Goal: Information Seeking & Learning: Learn about a topic

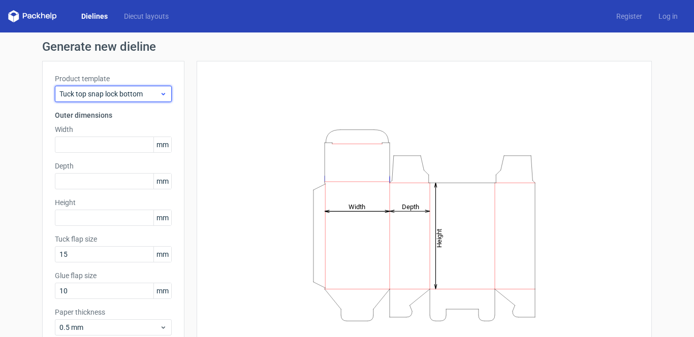
click at [87, 92] on span "Tuck top snap lock bottom" at bounding box center [109, 94] width 100 height 10
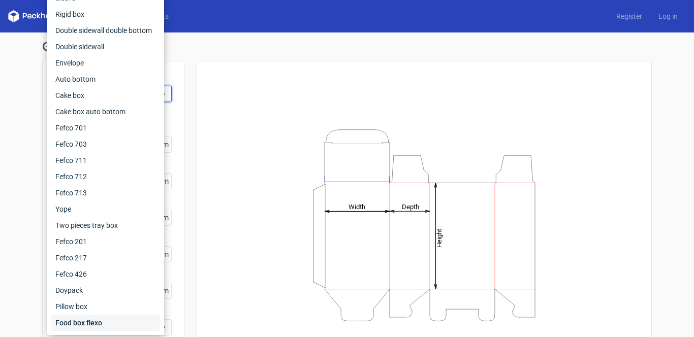
click at [91, 318] on div "Food box flexo" at bounding box center [105, 323] width 109 height 16
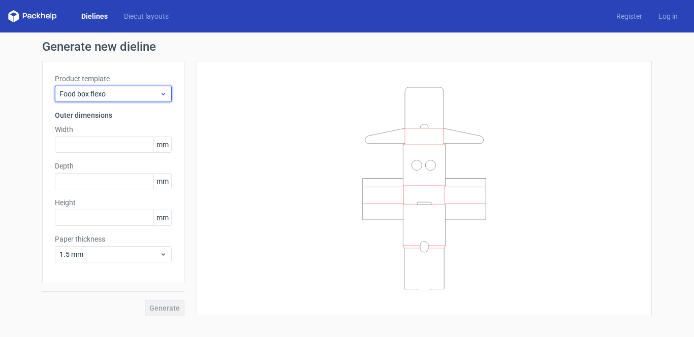
click at [100, 94] on span "Food box flexo" at bounding box center [109, 94] width 100 height 10
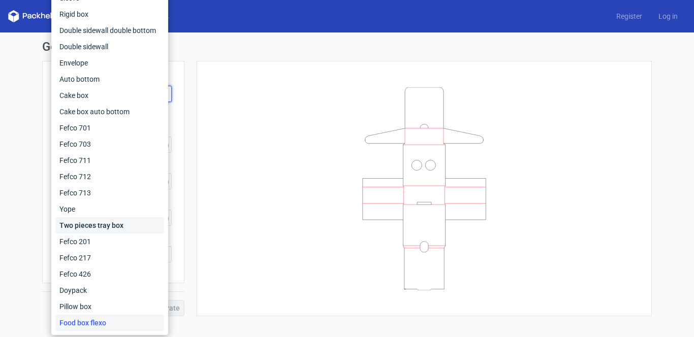
click at [105, 227] on div "Two pieces tray box" at bounding box center [109, 225] width 109 height 16
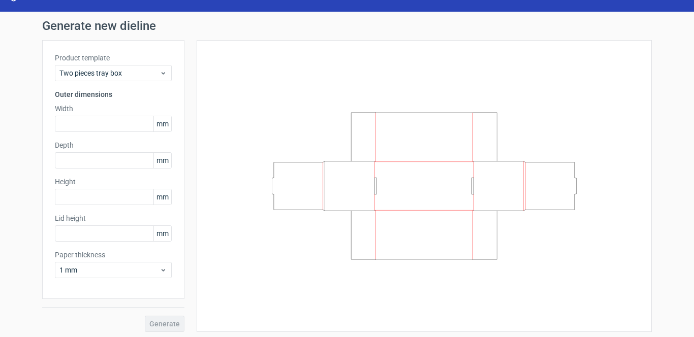
scroll to position [24, 0]
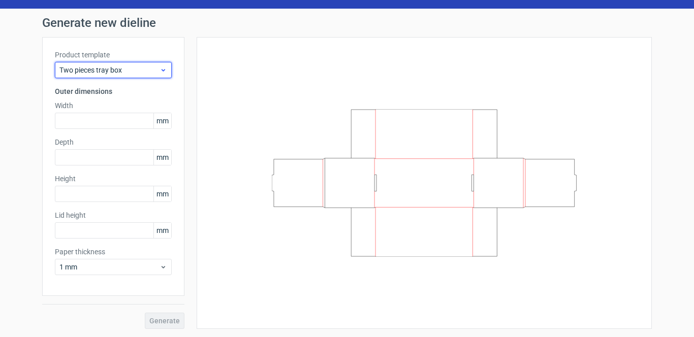
click at [118, 69] on span "Two pieces tray box" at bounding box center [109, 70] width 100 height 10
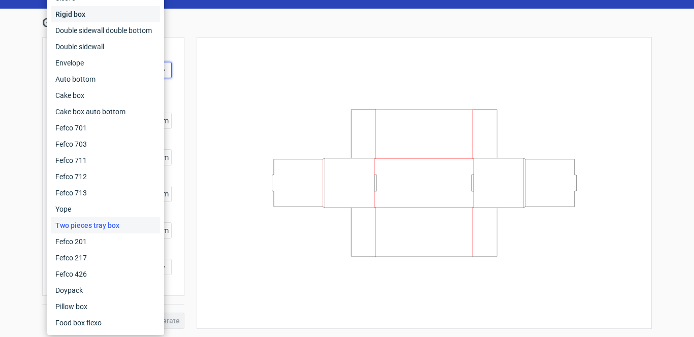
click at [100, 17] on div "Rigid box" at bounding box center [105, 14] width 109 height 16
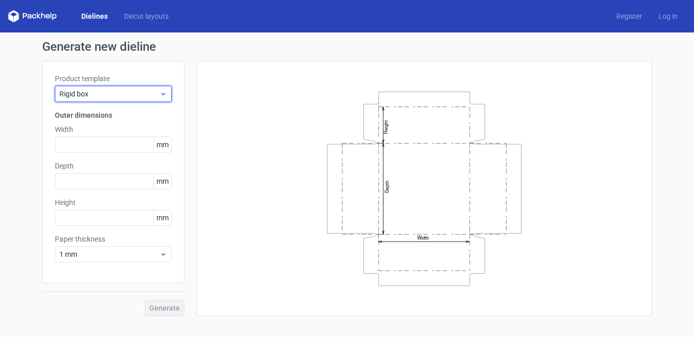
click at [118, 88] on div "Rigid box" at bounding box center [113, 94] width 117 height 16
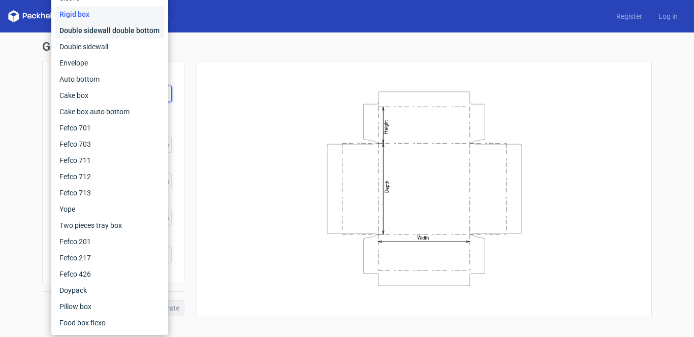
click at [121, 32] on div "Double sidewall double bottom" at bounding box center [109, 30] width 109 height 16
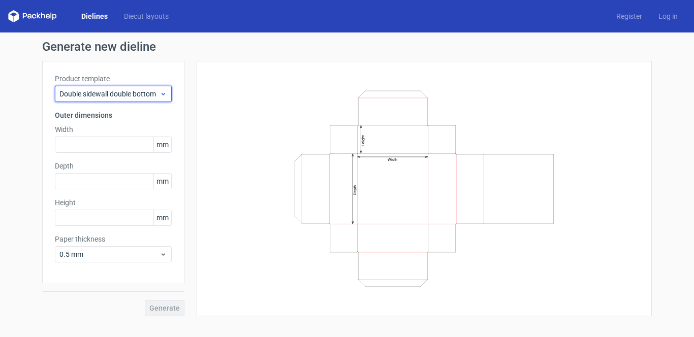
click at [122, 97] on span "Double sidewall double bottom" at bounding box center [109, 94] width 100 height 10
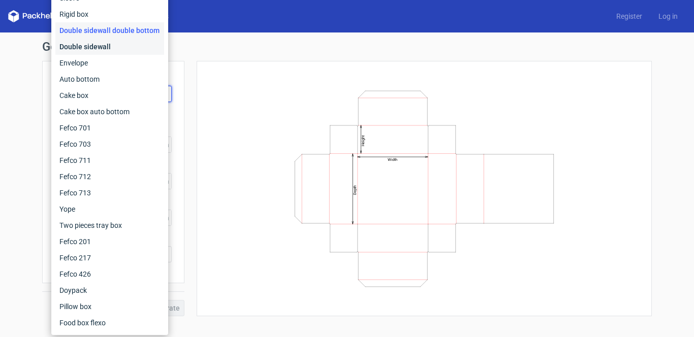
click at [114, 48] on div "Double sidewall" at bounding box center [109, 47] width 109 height 16
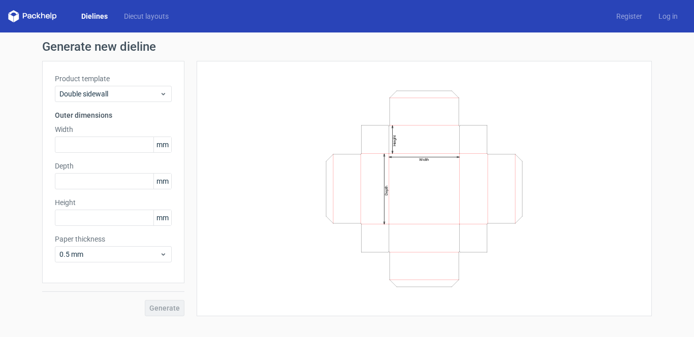
click at [117, 103] on div "Product template Double sidewall Outer dimensions Width mm Depth mm Height mm P…" at bounding box center [113, 172] width 142 height 223
click at [119, 95] on span "Double sidewall" at bounding box center [109, 94] width 100 height 10
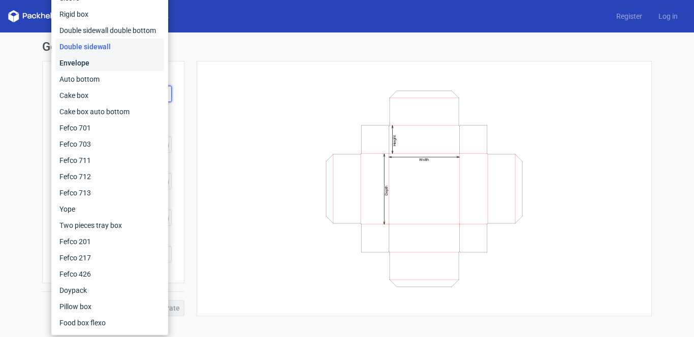
click at [112, 66] on div "Envelope" at bounding box center [109, 63] width 109 height 16
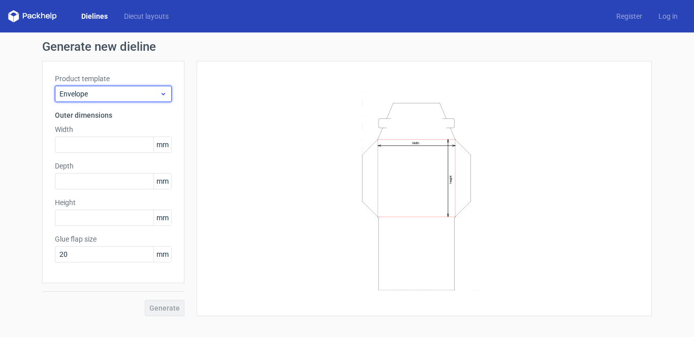
click at [128, 96] on span "Envelope" at bounding box center [109, 94] width 100 height 10
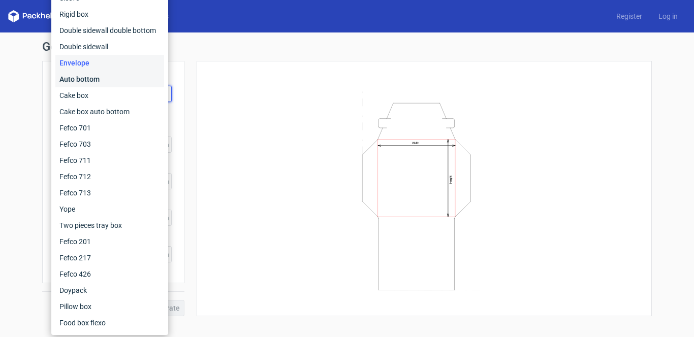
click at [121, 80] on div "Auto bottom" at bounding box center [109, 79] width 109 height 16
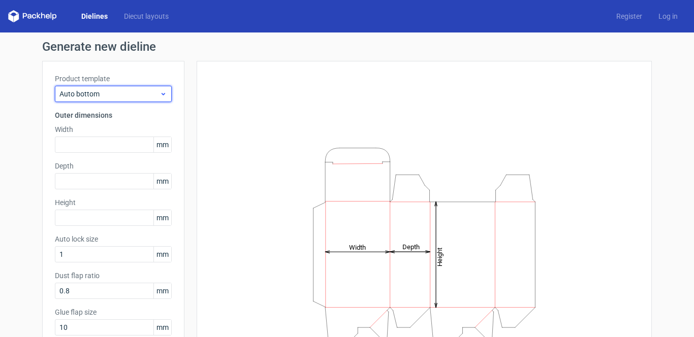
click at [121, 102] on div "Auto bottom" at bounding box center [113, 94] width 117 height 16
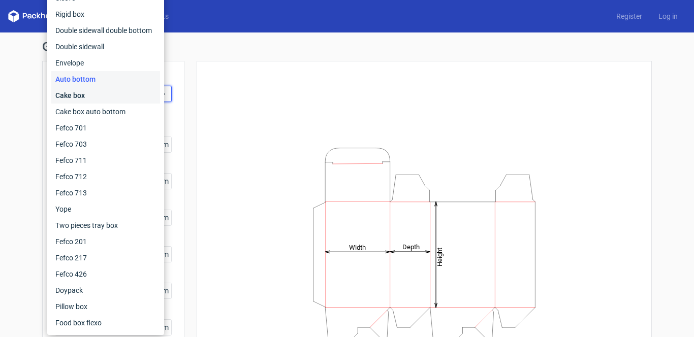
click at [116, 89] on div "Cake box" at bounding box center [105, 95] width 109 height 16
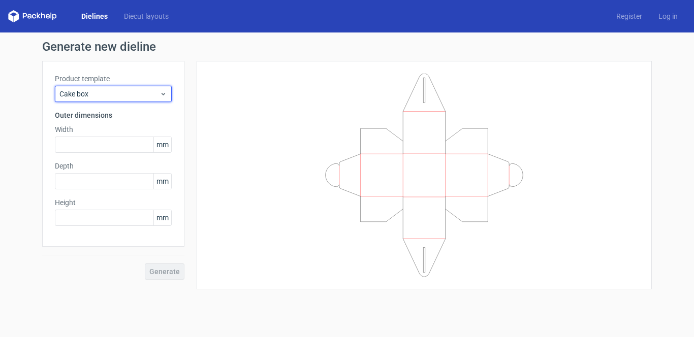
click at [116, 89] on span "Cake box" at bounding box center [109, 94] width 100 height 10
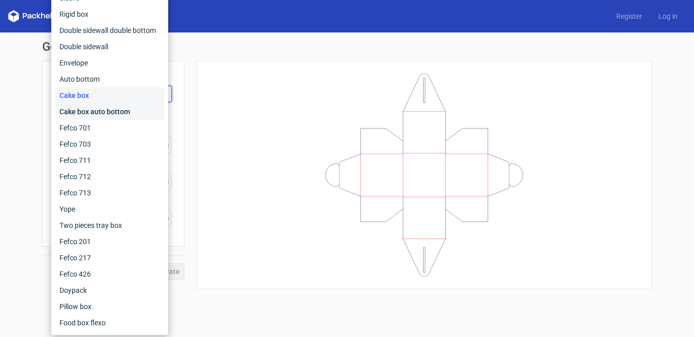
click at [115, 105] on div "Cake box auto bottom" at bounding box center [109, 112] width 109 height 16
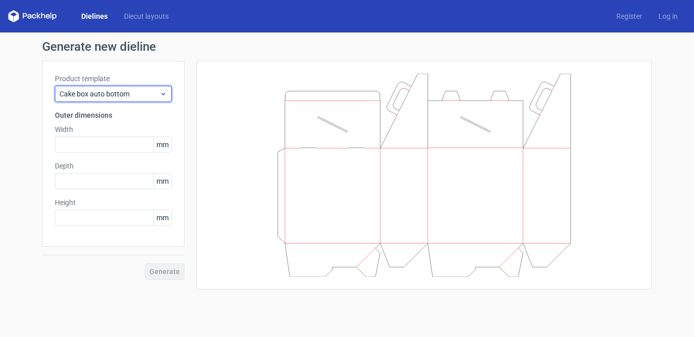
click at [120, 91] on span "Cake box auto bottom" at bounding box center [109, 94] width 100 height 10
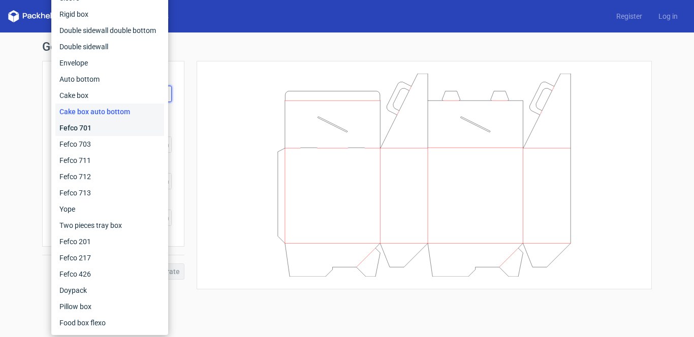
click at [122, 131] on div "Fefco 701" at bounding box center [109, 128] width 109 height 16
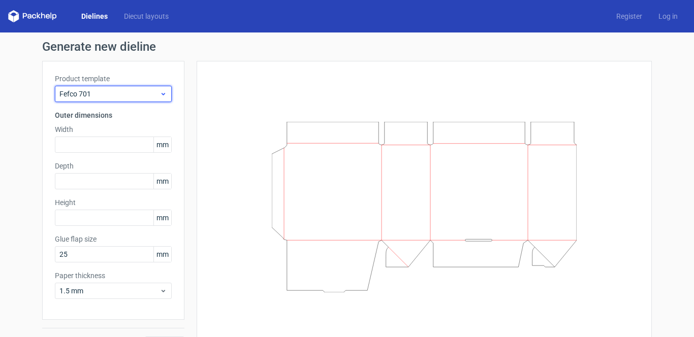
click at [126, 96] on span "Fefco 701" at bounding box center [109, 94] width 100 height 10
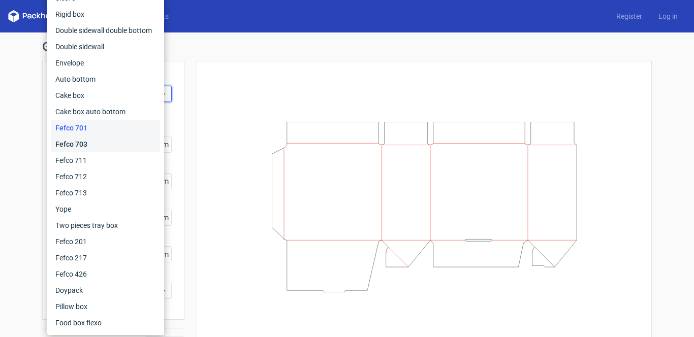
click at [117, 137] on div "Fefco 703" at bounding box center [105, 144] width 109 height 16
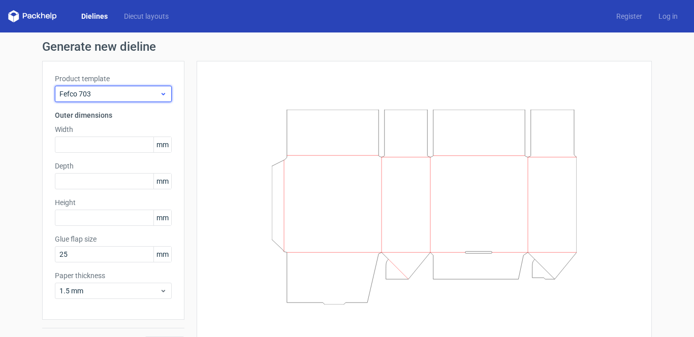
click at [129, 92] on span "Fefco 703" at bounding box center [109, 94] width 100 height 10
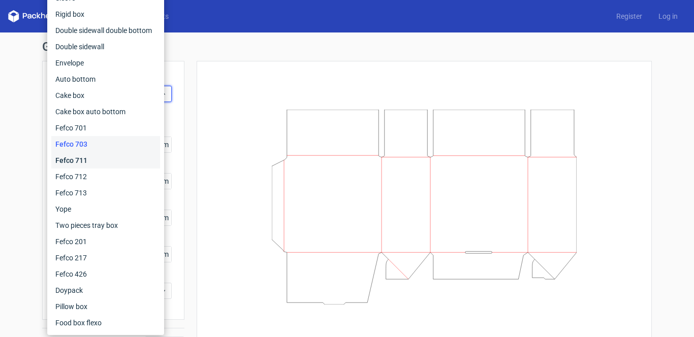
click at [121, 160] on div "Fefco 711" at bounding box center [105, 160] width 109 height 16
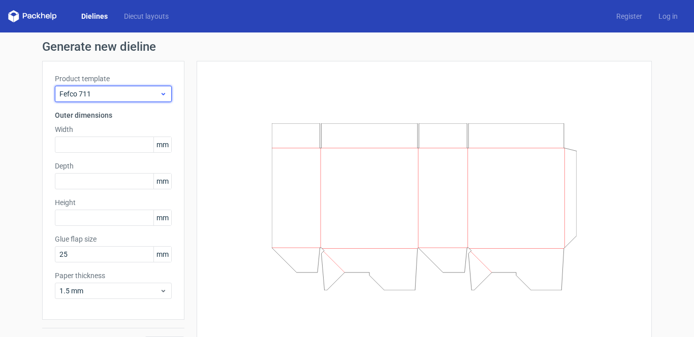
click at [128, 87] on div "Fefco 711" at bounding box center [113, 94] width 117 height 16
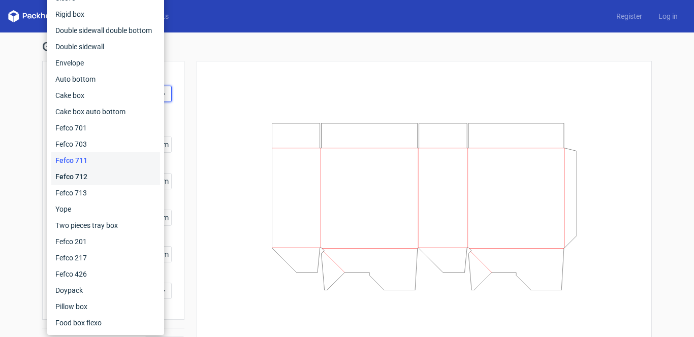
click at [111, 174] on div "Fefco 712" at bounding box center [105, 177] width 109 height 16
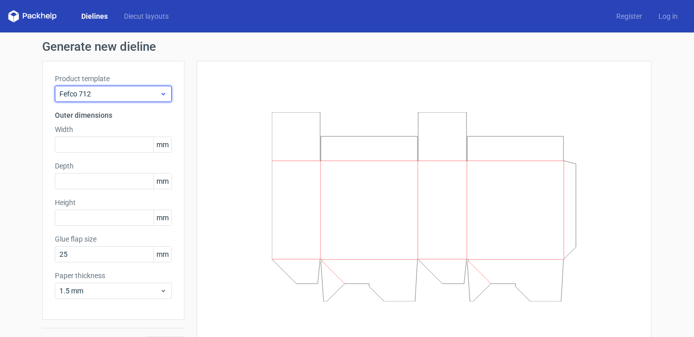
click at [138, 100] on div "Fefco 712" at bounding box center [113, 94] width 117 height 16
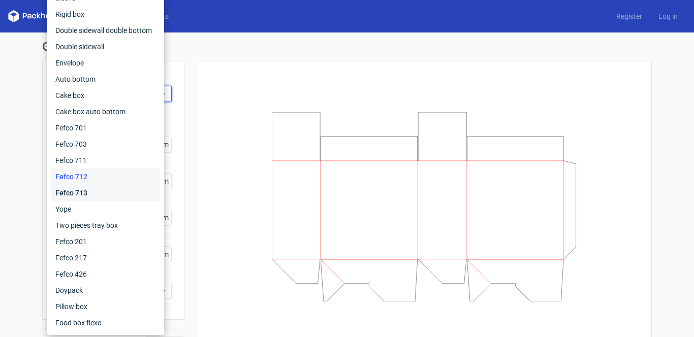
click at [114, 189] on div "Fefco 713" at bounding box center [105, 193] width 109 height 16
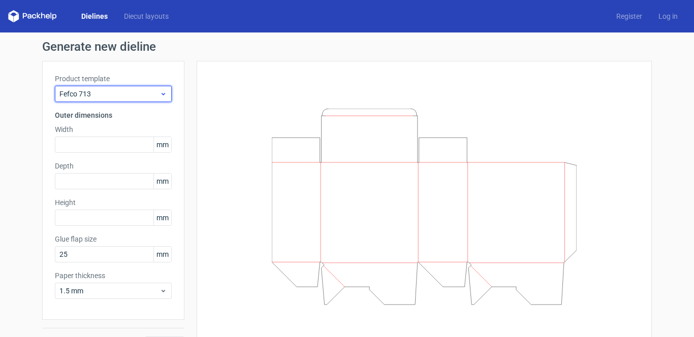
click at [120, 96] on span "Fefco 713" at bounding box center [109, 94] width 100 height 10
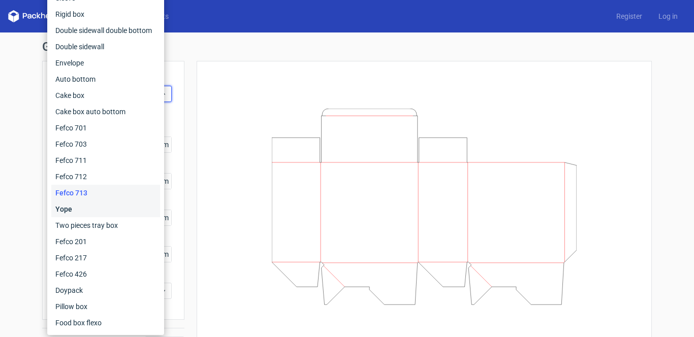
click at [104, 210] on div "Yope" at bounding box center [105, 209] width 109 height 16
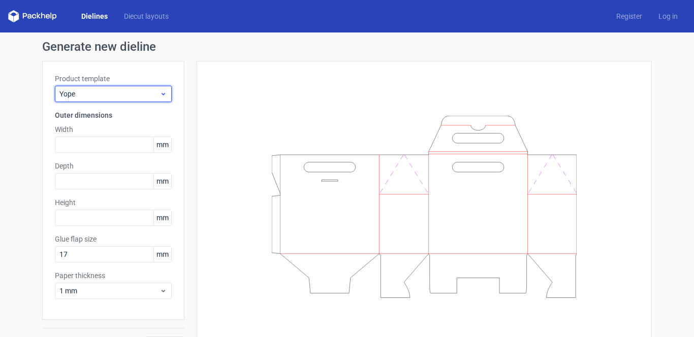
click at [154, 93] on span "Yope" at bounding box center [109, 94] width 100 height 10
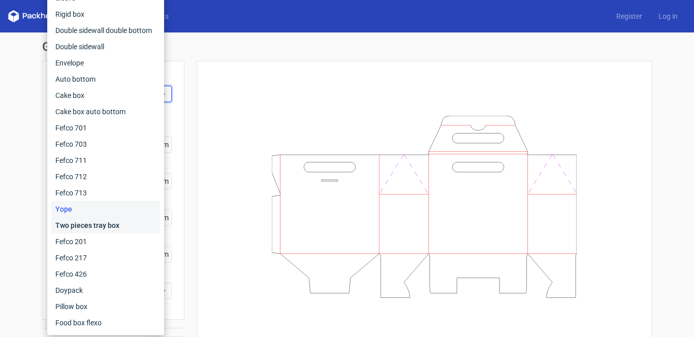
click at [107, 222] on div "Two pieces tray box" at bounding box center [105, 225] width 109 height 16
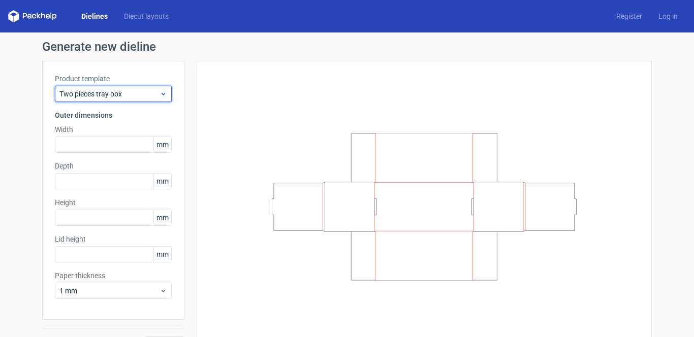
click at [103, 96] on span "Two pieces tray box" at bounding box center [109, 94] width 100 height 10
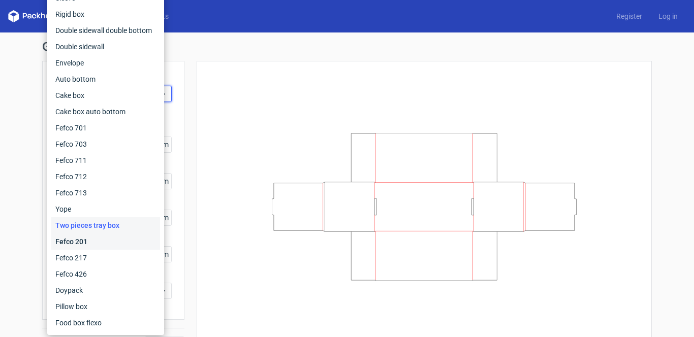
click at [97, 244] on div "Fefco 201" at bounding box center [105, 242] width 109 height 16
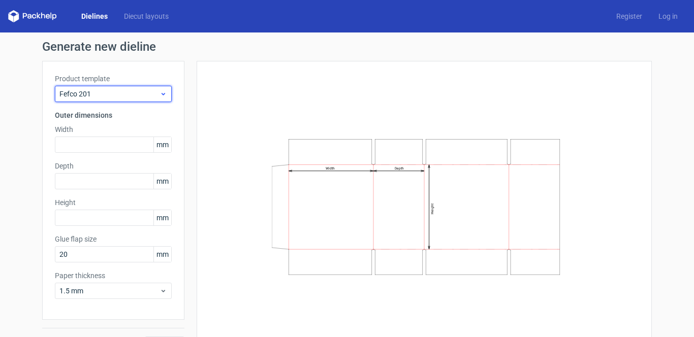
click at [155, 95] on span "Fefco 201" at bounding box center [109, 94] width 100 height 10
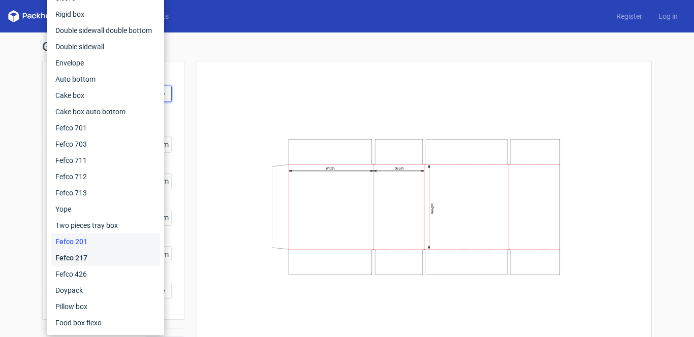
click at [102, 255] on div "Fefco 217" at bounding box center [105, 258] width 109 height 16
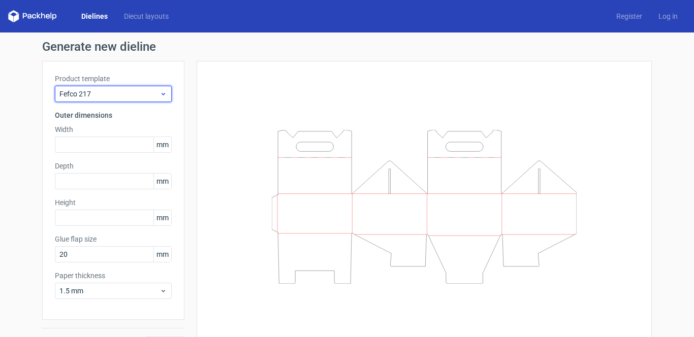
click at [144, 96] on span "Fefco 217" at bounding box center [109, 94] width 100 height 10
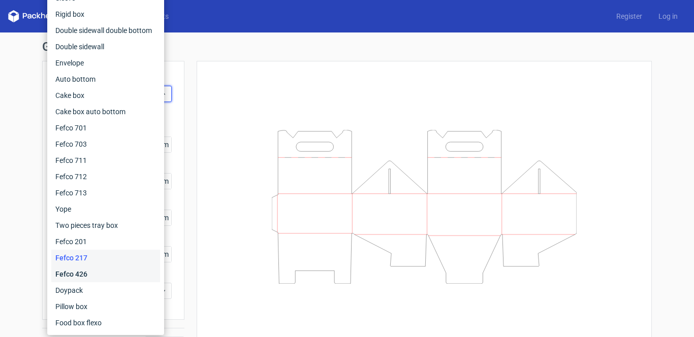
click at [102, 278] on div "Fefco 426" at bounding box center [105, 274] width 109 height 16
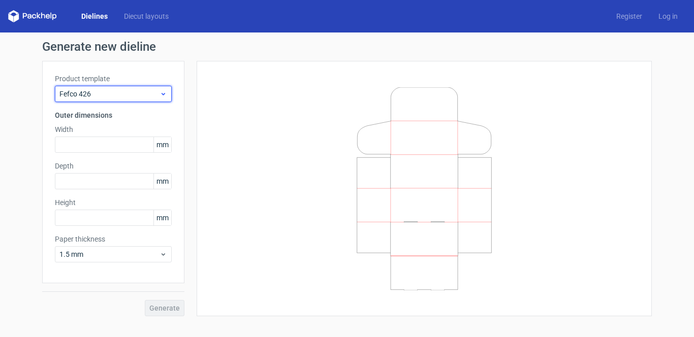
click at [142, 88] on div "Fefco 426" at bounding box center [113, 94] width 117 height 16
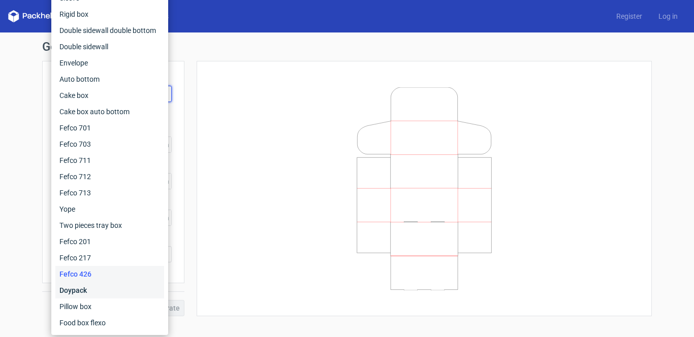
click at [117, 288] on div "Doypack" at bounding box center [109, 291] width 109 height 16
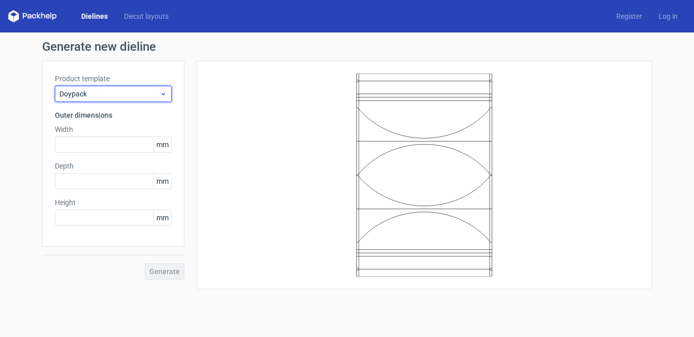
click at [135, 98] on span "Doypack" at bounding box center [109, 94] width 100 height 10
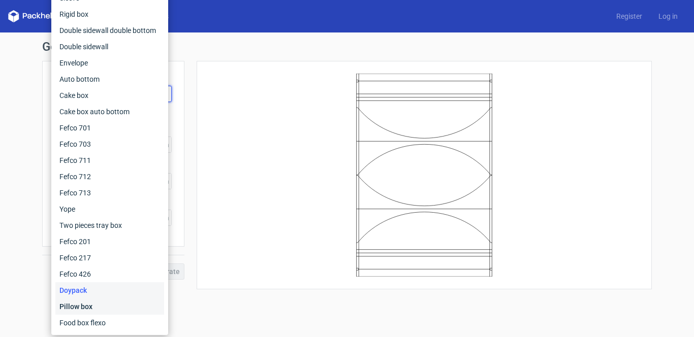
click at [104, 307] on div "Pillow box" at bounding box center [109, 307] width 109 height 16
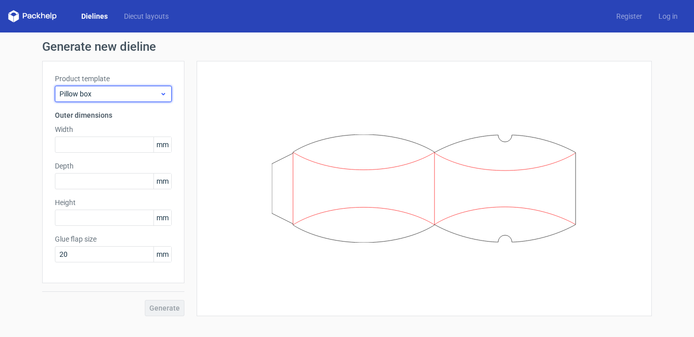
click at [158, 88] on div "Pillow box" at bounding box center [113, 94] width 117 height 16
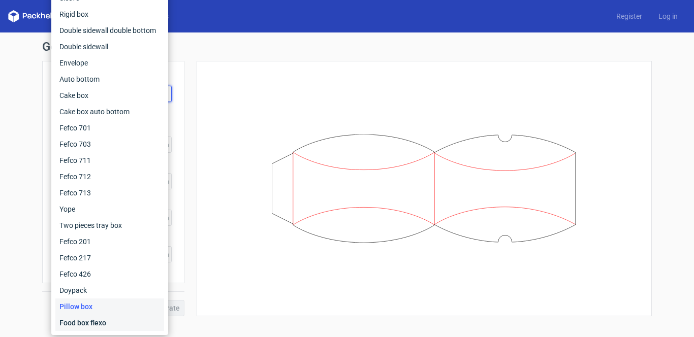
click at [82, 325] on div "Food box flexo" at bounding box center [109, 323] width 109 height 16
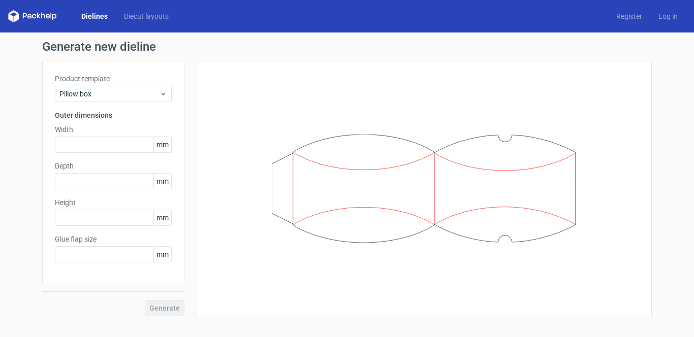
type input "20"
